Goal: Task Accomplishment & Management: Manage account settings

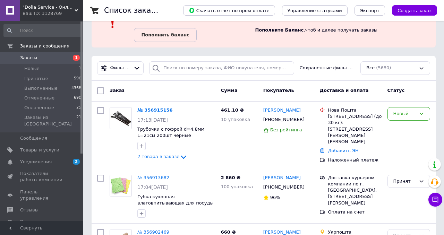
scroll to position [31, 0]
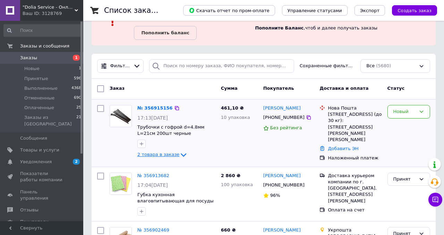
click at [182, 154] on icon at bounding box center [184, 155] width 6 height 3
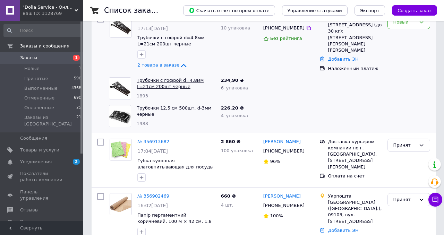
scroll to position [129, 0]
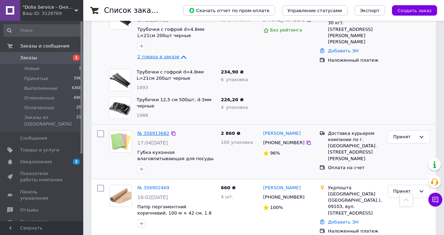
click at [155, 132] on link "№ 356913682" at bounding box center [153, 133] width 32 height 5
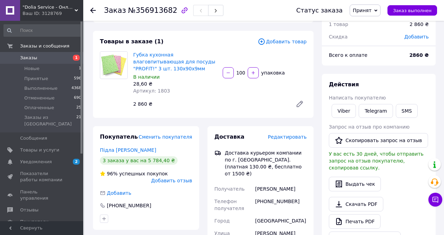
scroll to position [70, 0]
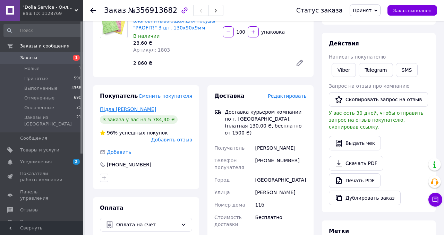
click at [126, 110] on link "Підла [PERSON_NAME]" at bounding box center [128, 109] width 56 height 6
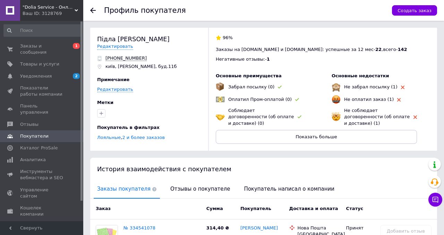
click at [91, 9] on use at bounding box center [93, 11] width 6 height 6
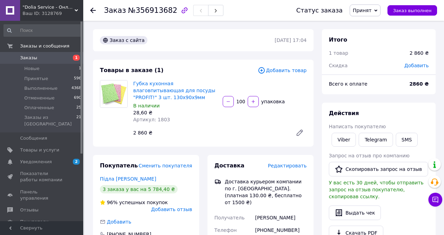
click at [53, 57] on span "Заказы" at bounding box center [42, 58] width 44 height 6
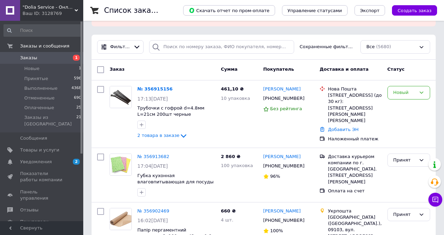
scroll to position [50, 0]
click at [155, 88] on link "№ 356915156" at bounding box center [154, 88] width 35 height 5
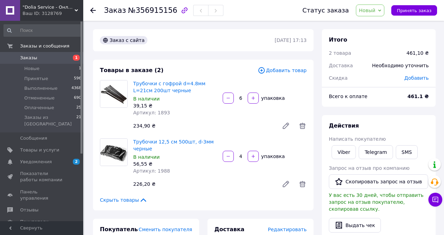
scroll to position [6, 0]
